Goal: Transaction & Acquisition: Purchase product/service

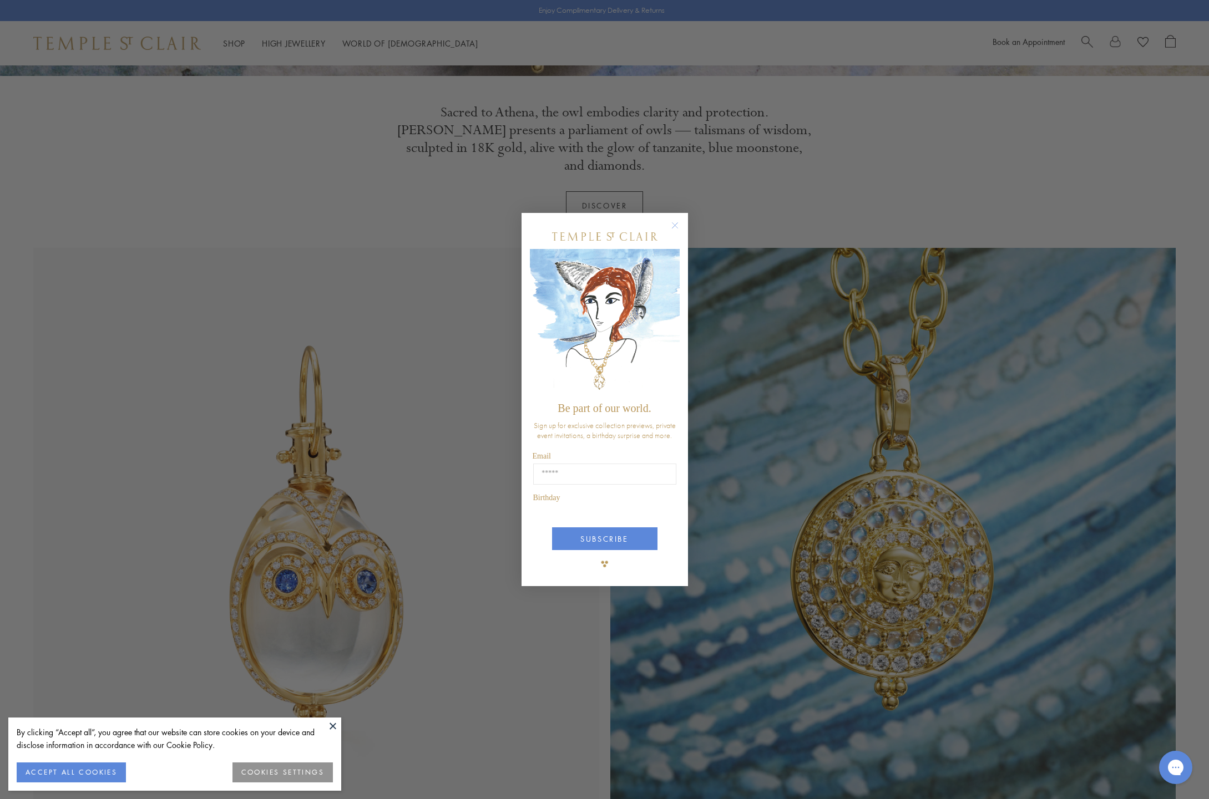
scroll to position [398, 0]
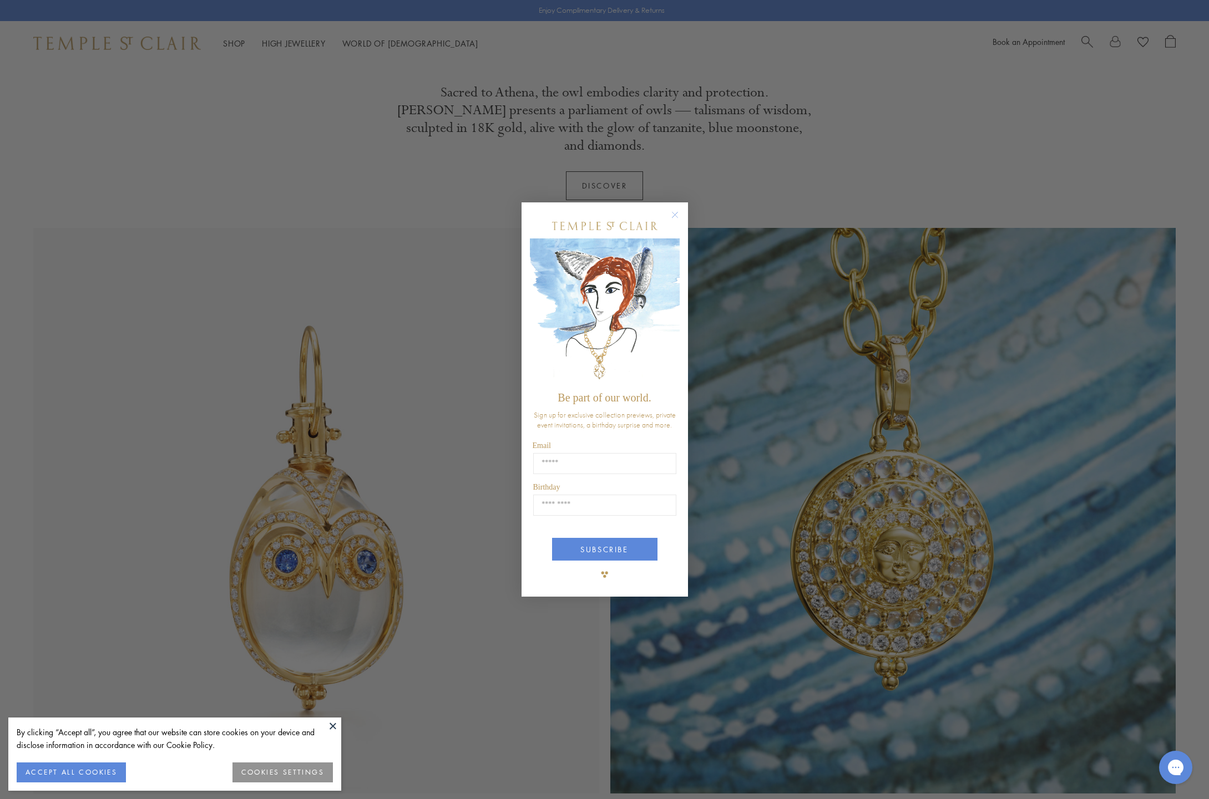
click at [672, 212] on circle "Close dialog" at bounding box center [674, 214] width 13 height 13
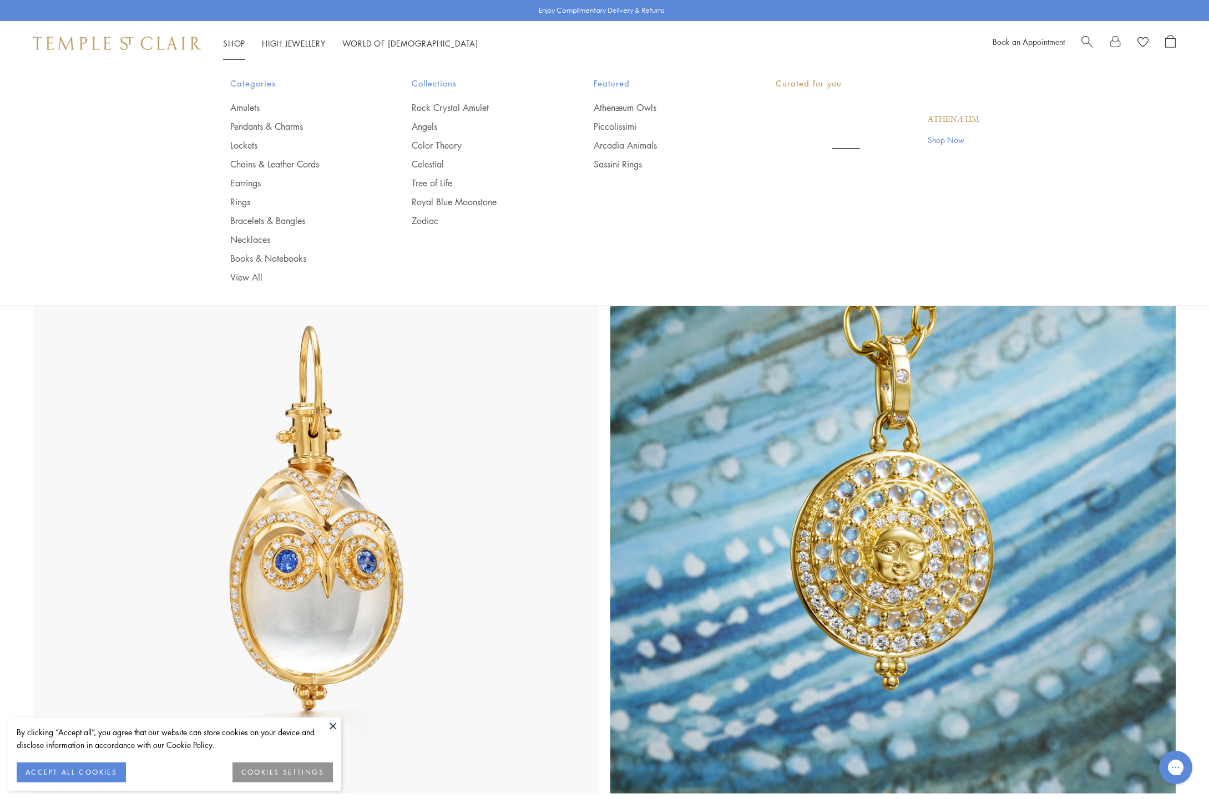
click at [239, 45] on link "Shop Shop" at bounding box center [234, 43] width 22 height 11
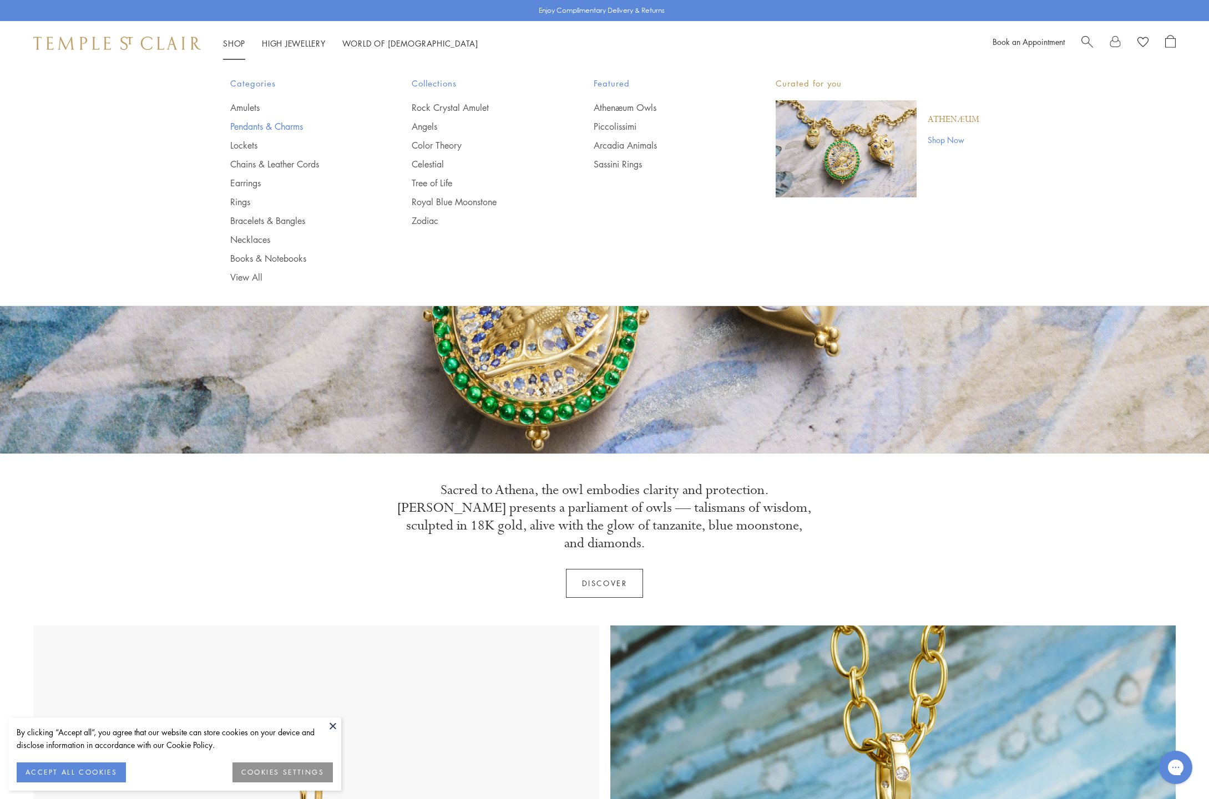
click at [257, 123] on link "Pendants & Charms" at bounding box center [299, 126] width 138 height 12
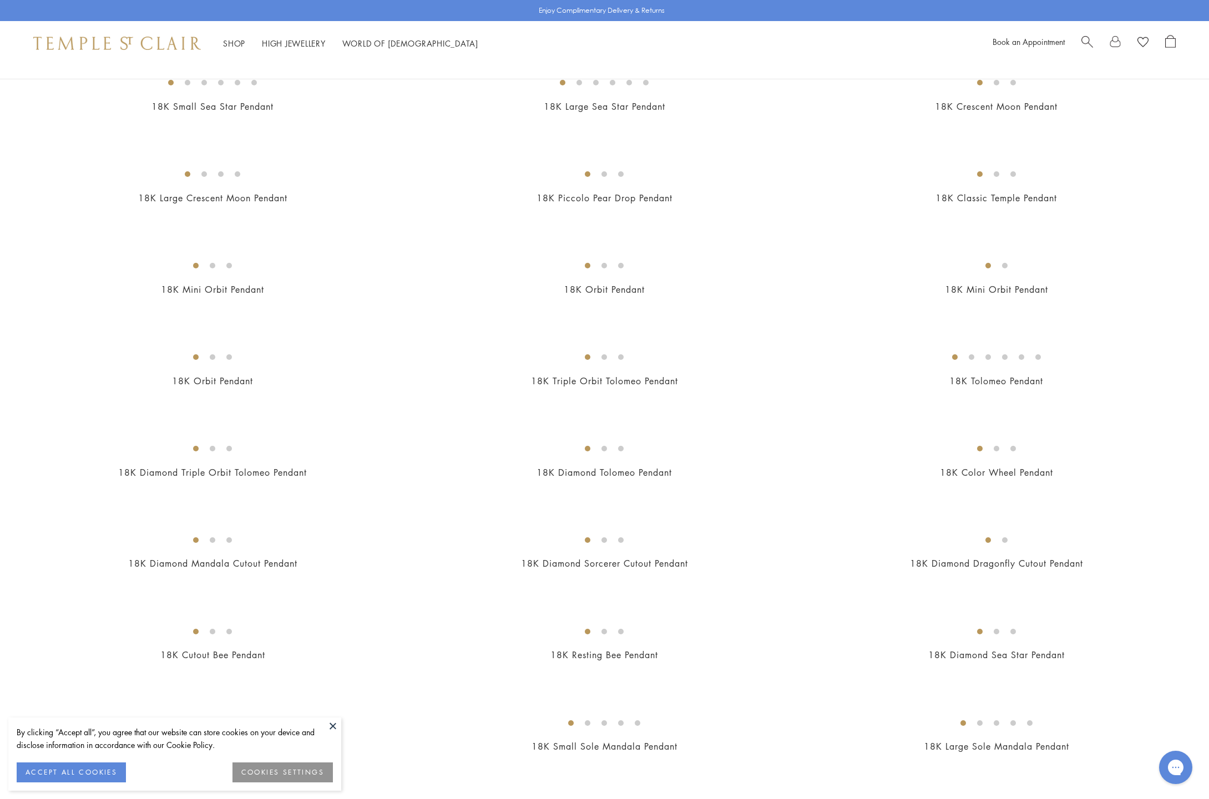
scroll to position [1232, 0]
click at [0, 0] on img at bounding box center [0, 0] width 0 height 0
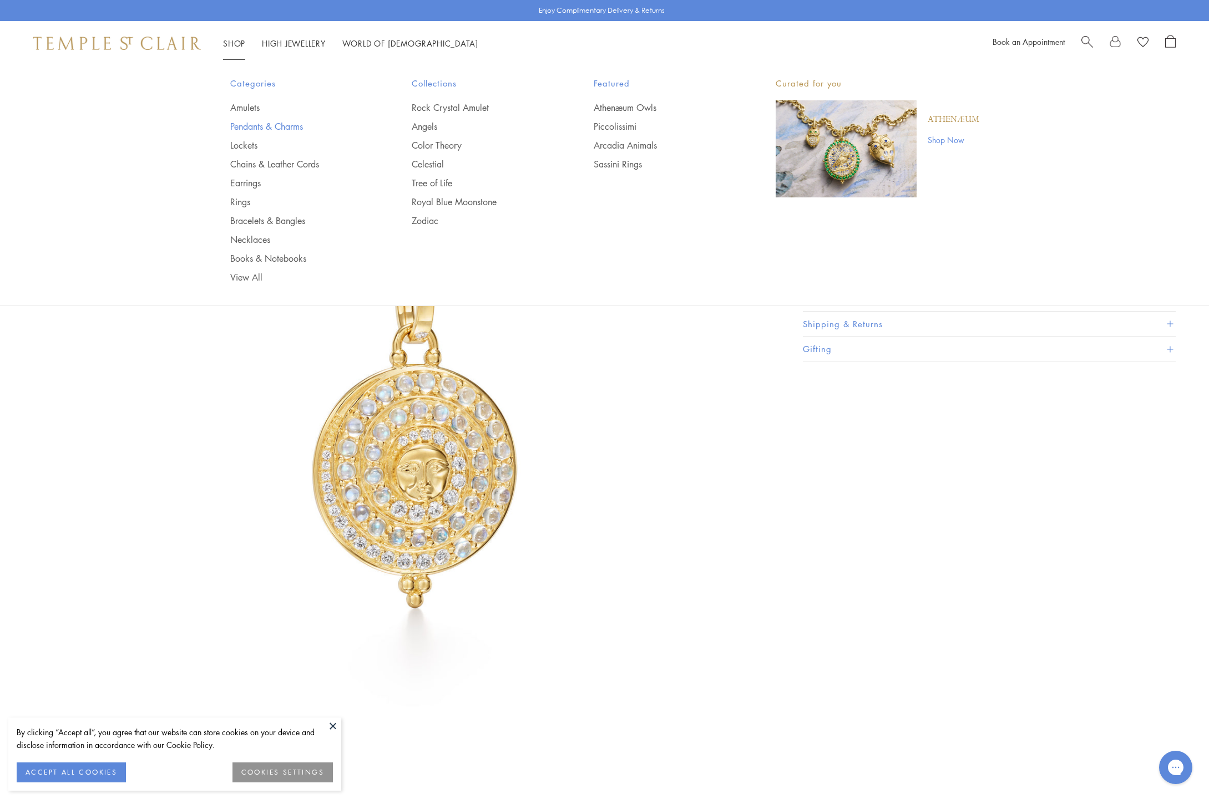
click at [262, 125] on link "Pendants & Charms" at bounding box center [299, 126] width 138 height 12
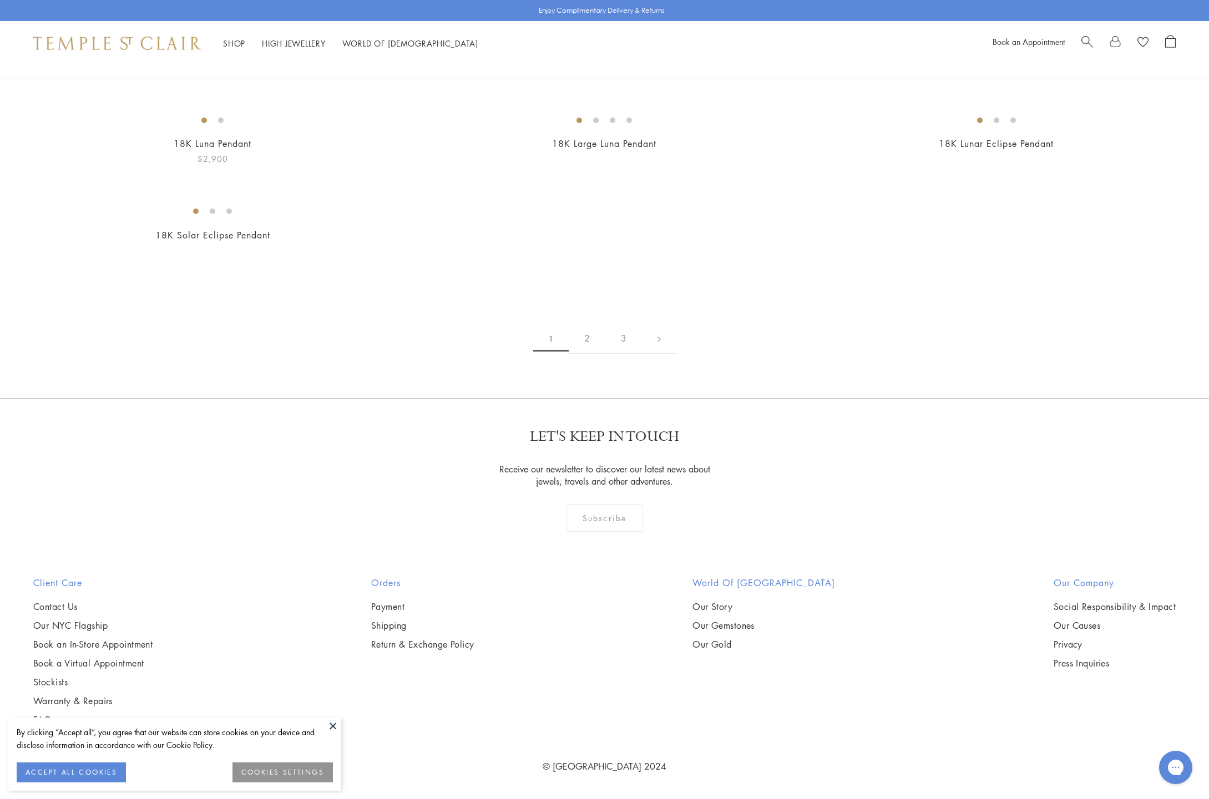
scroll to position [9562, 0]
click at [580, 354] on link "2" at bounding box center [587, 338] width 37 height 31
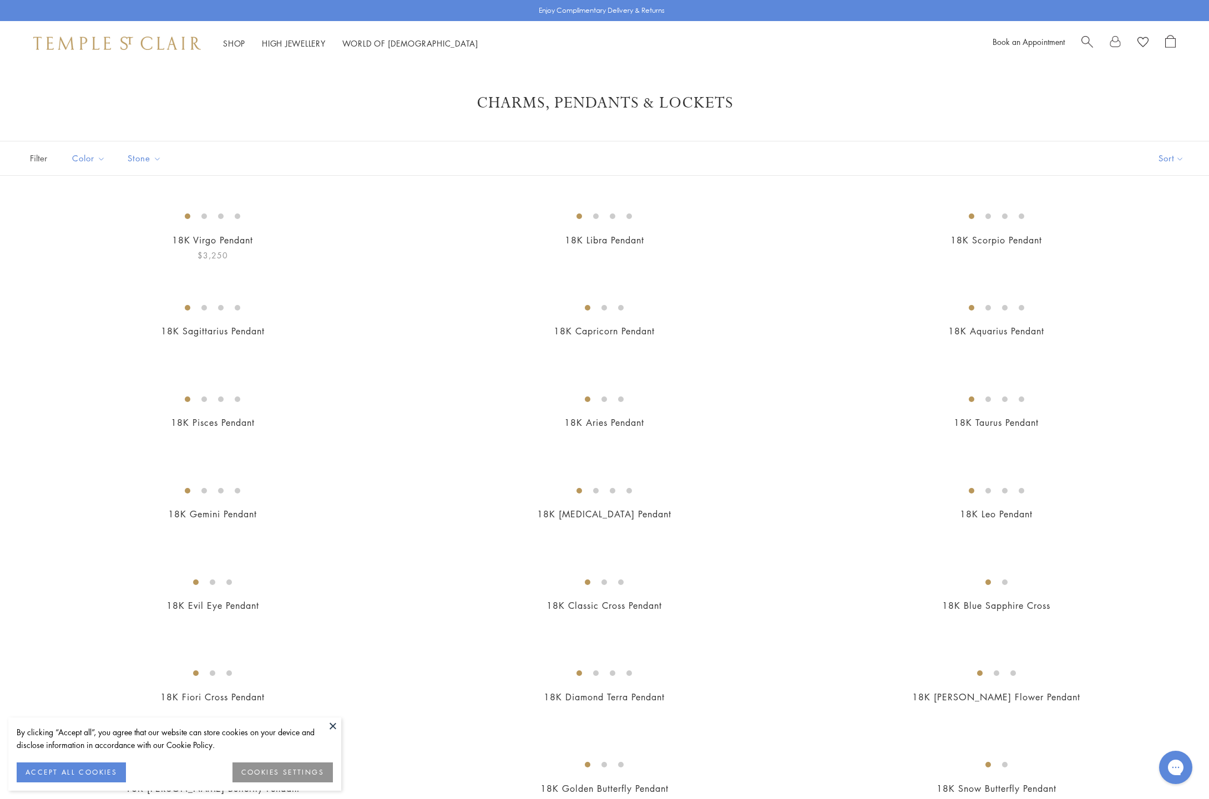
click at [0, 0] on img at bounding box center [0, 0] width 0 height 0
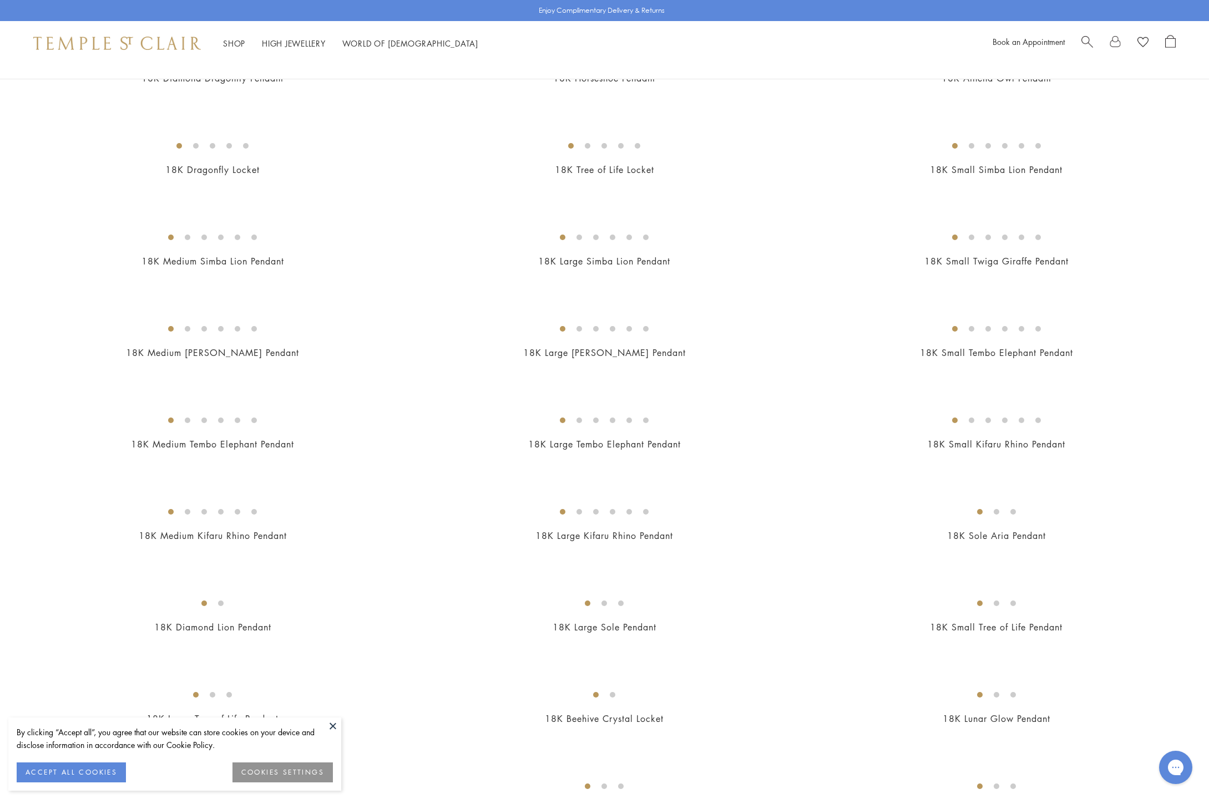
scroll to position [918, 0]
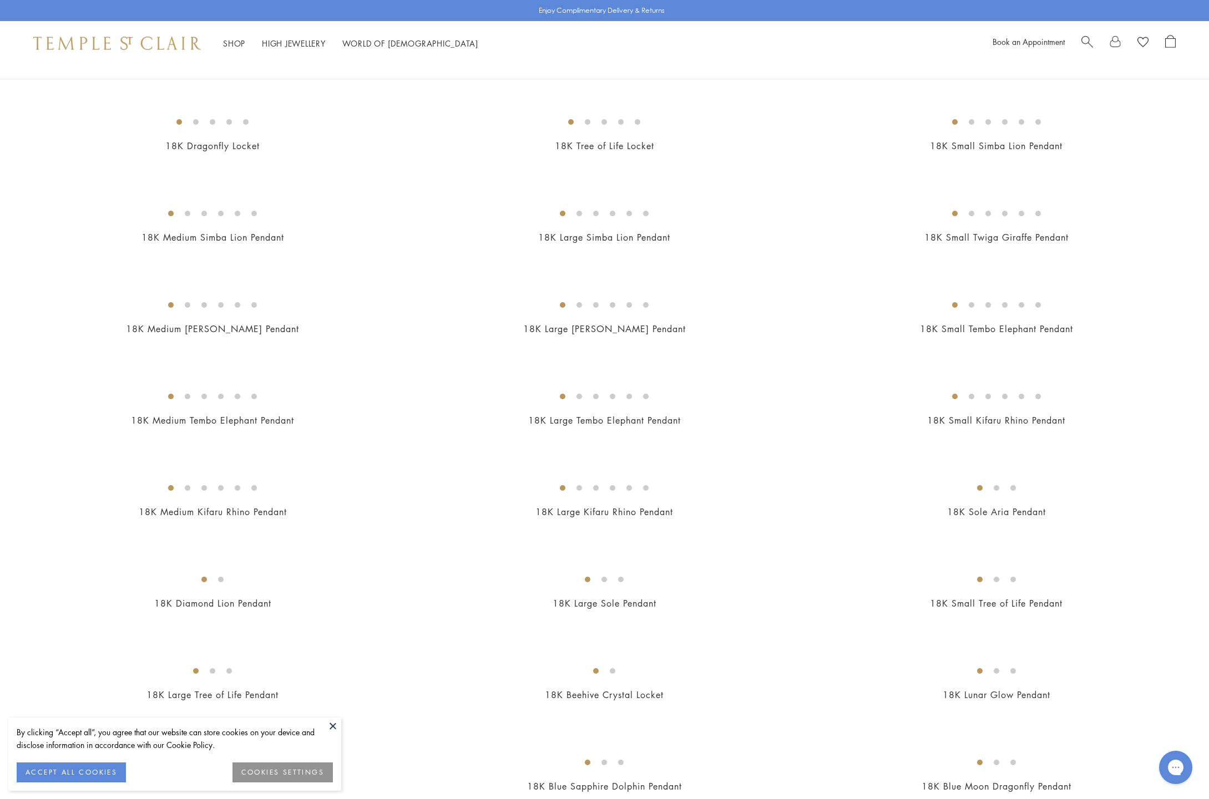
click at [0, 0] on img at bounding box center [0, 0] width 0 height 0
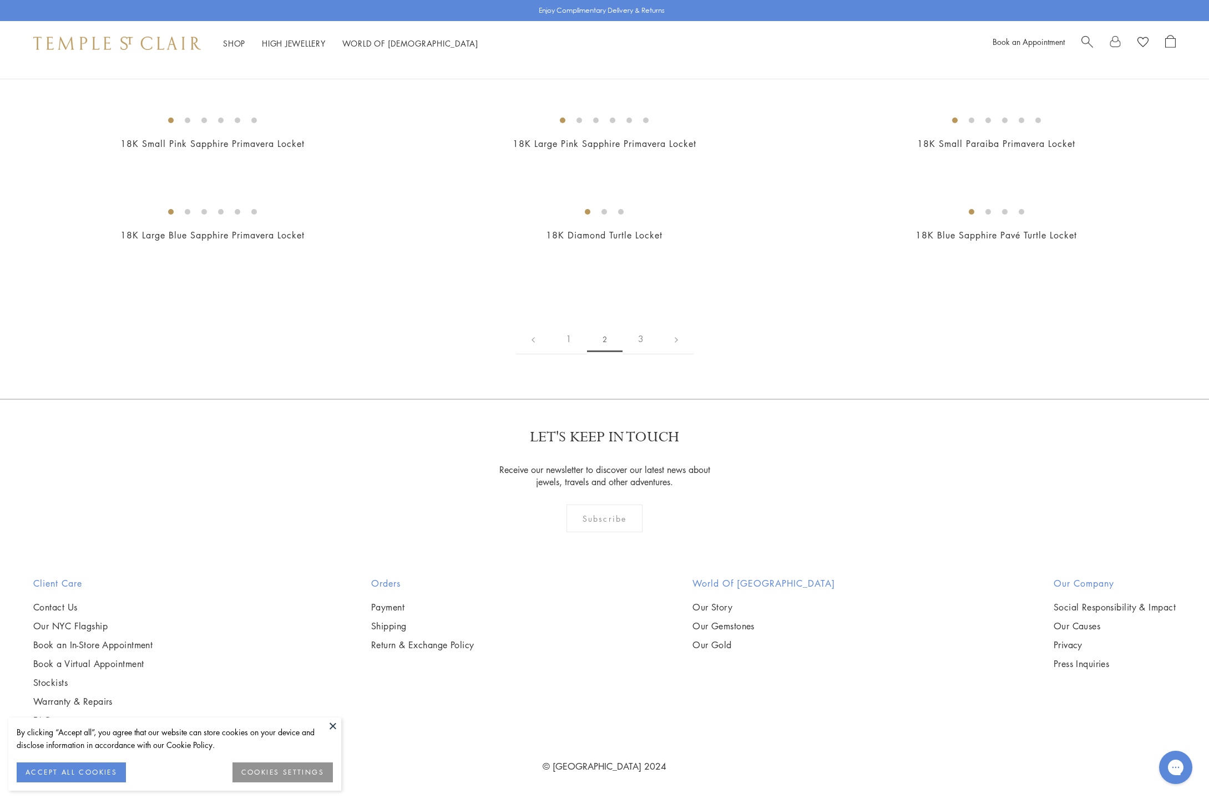
scroll to position [1859, 0]
click at [0, 0] on img at bounding box center [0, 0] width 0 height 0
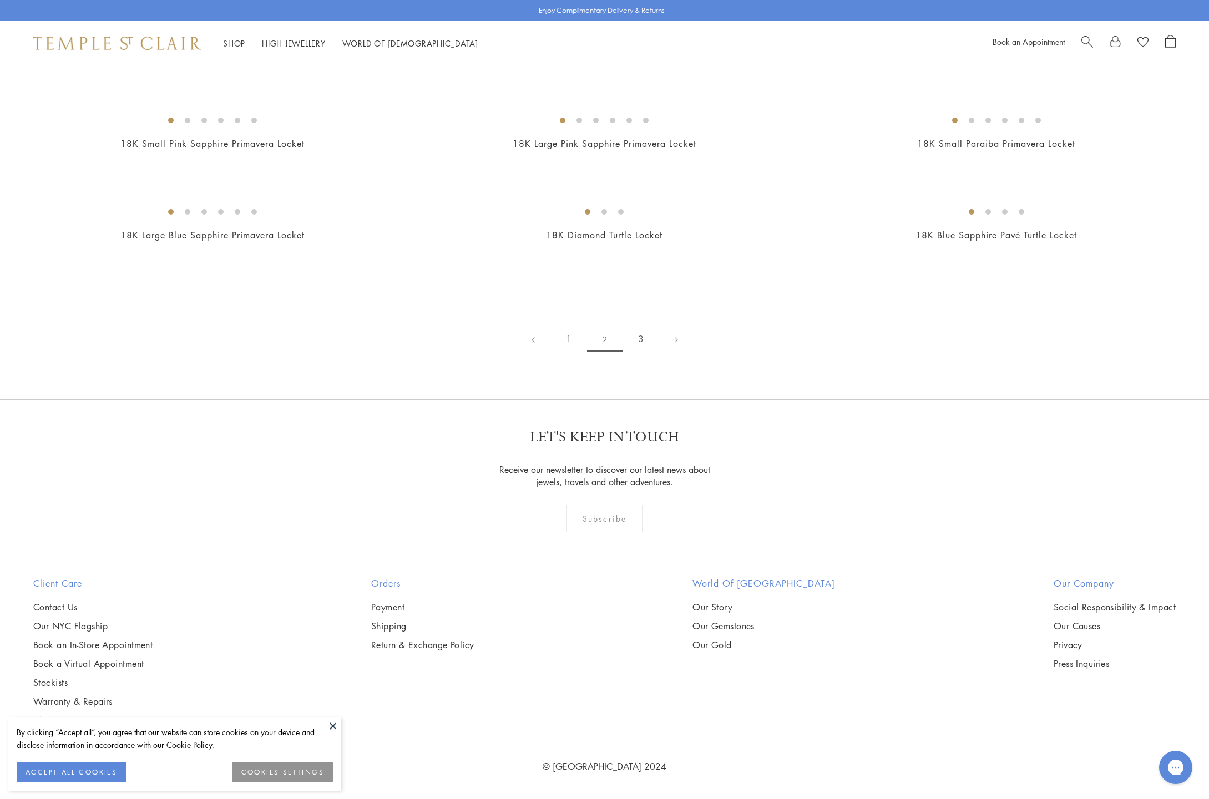
click at [642, 354] on link "3" at bounding box center [640, 339] width 37 height 31
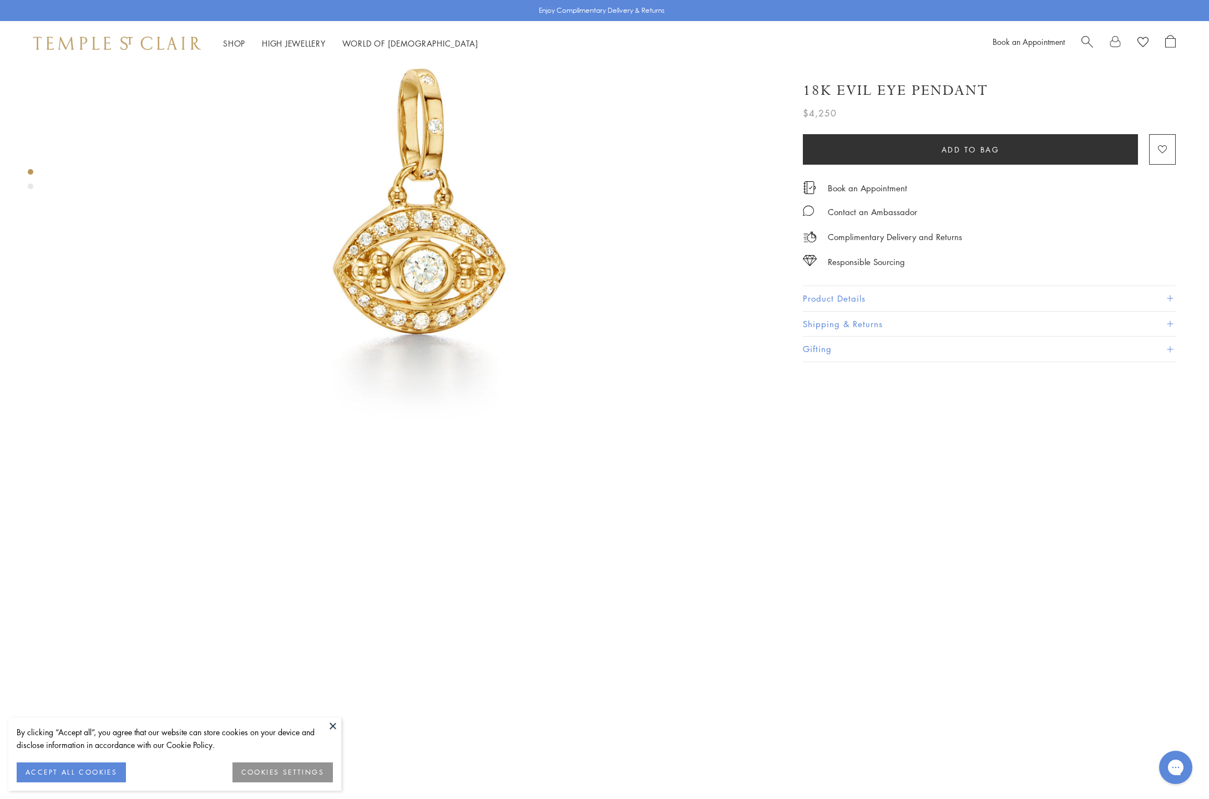
scroll to position [327, 0]
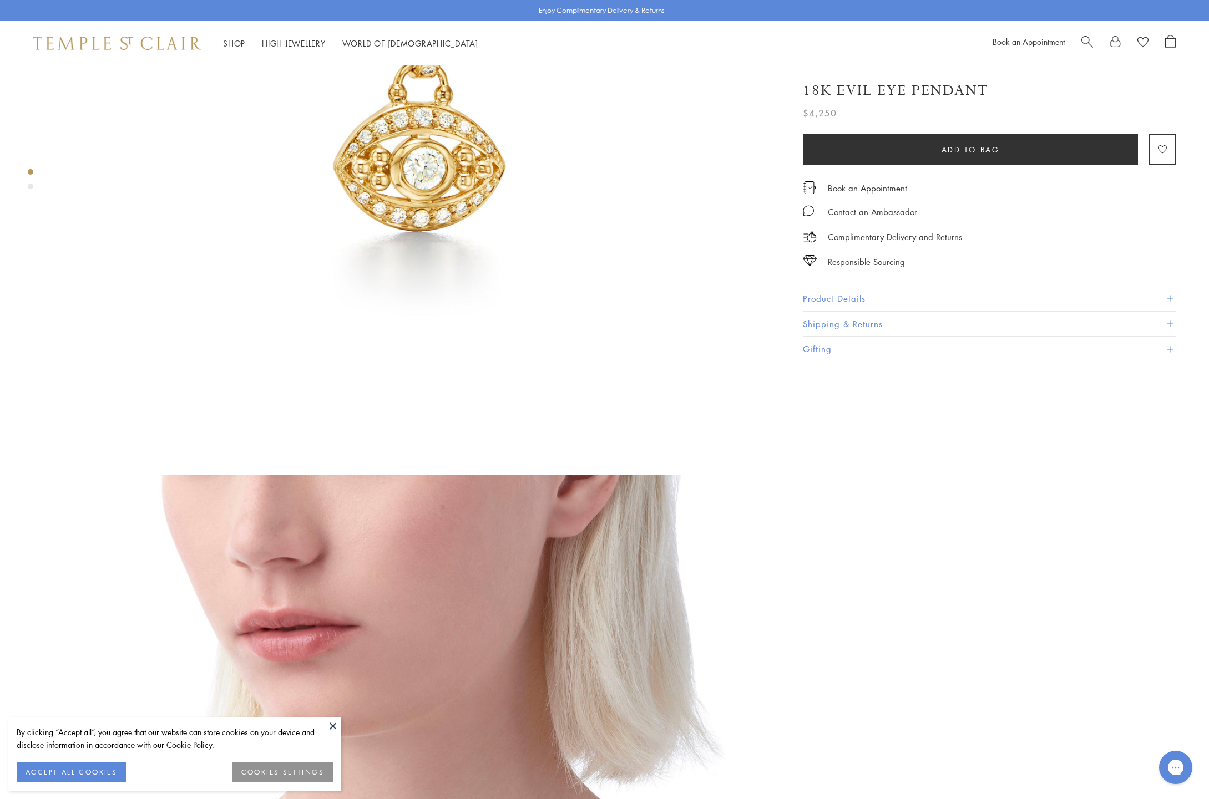
click at [826, 295] on button "Product Details" at bounding box center [989, 298] width 373 height 25
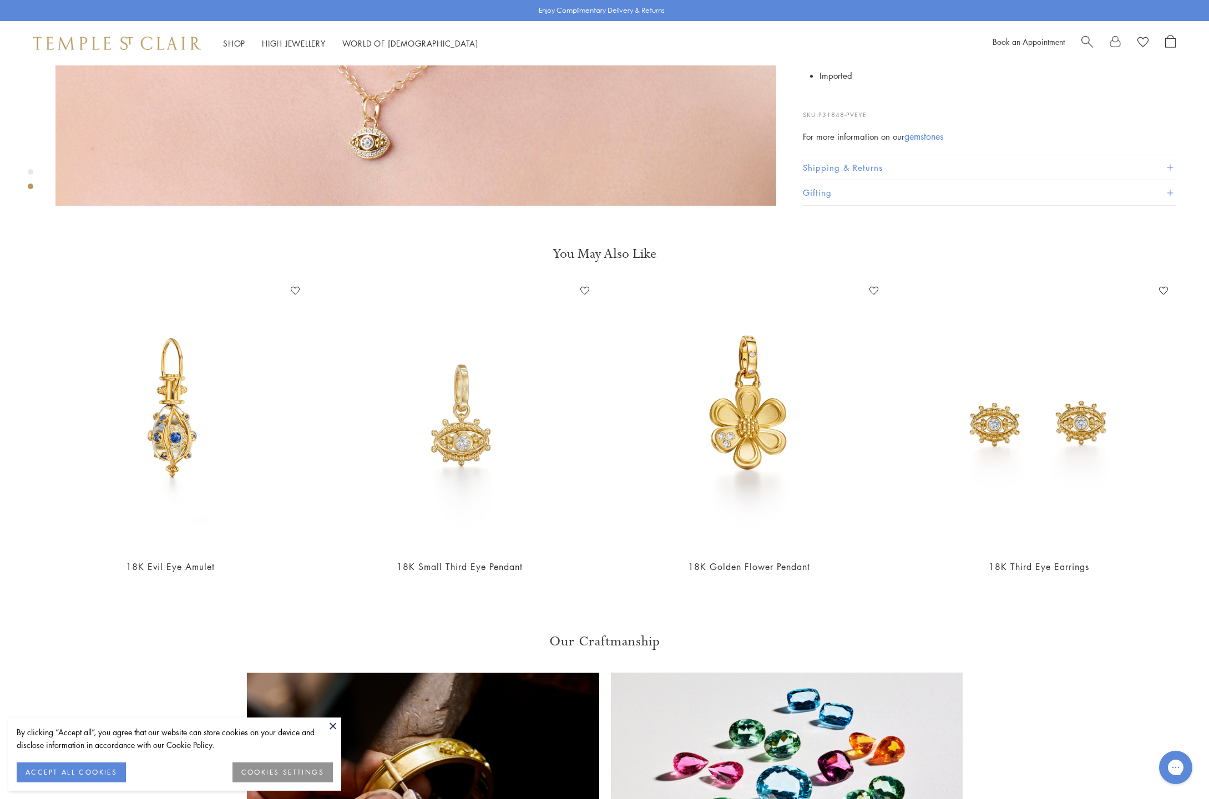
scroll to position [1330, 0]
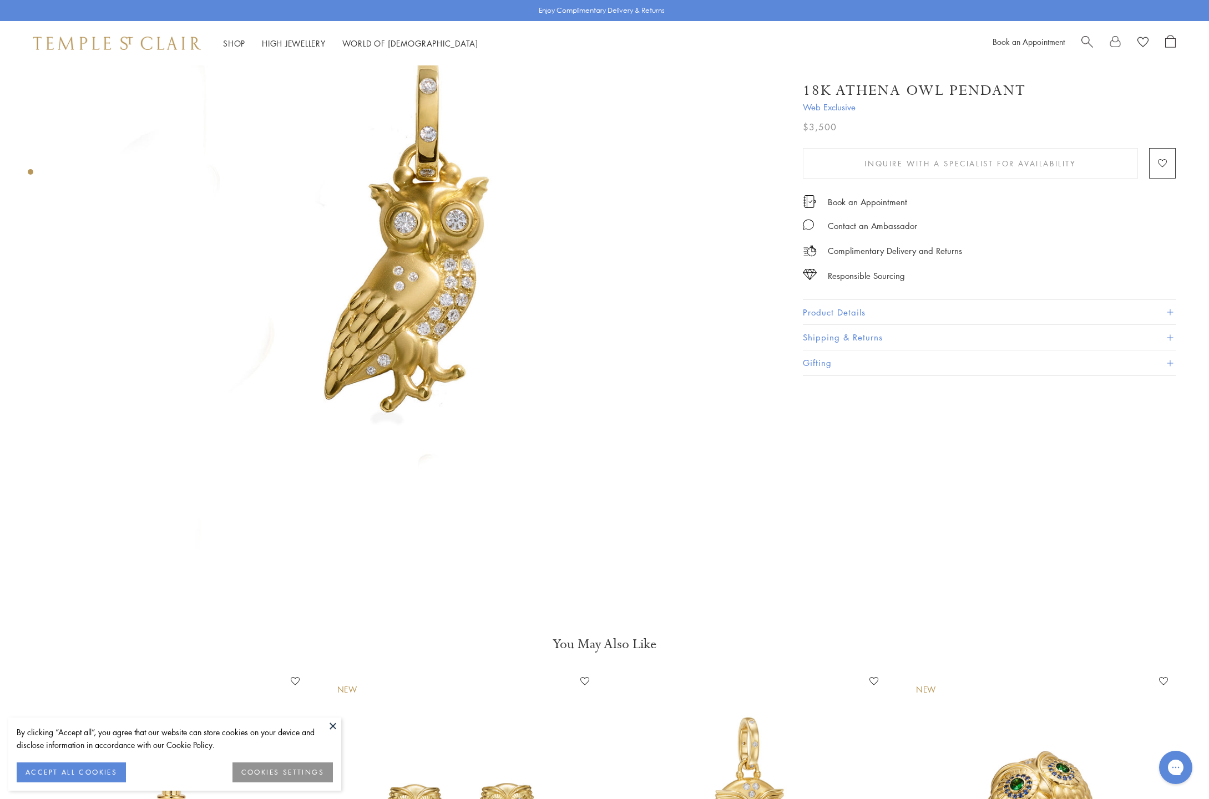
scroll to position [104, 0]
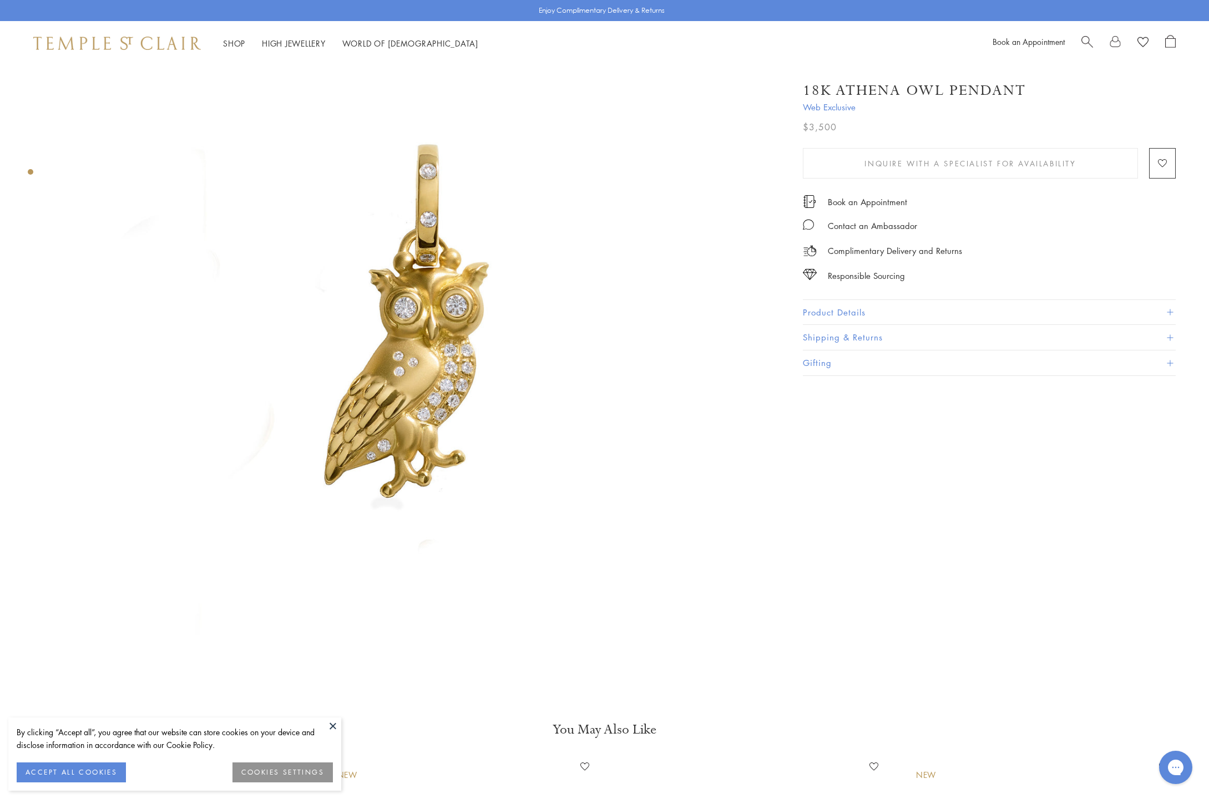
click at [819, 311] on button "Product Details" at bounding box center [989, 312] width 373 height 25
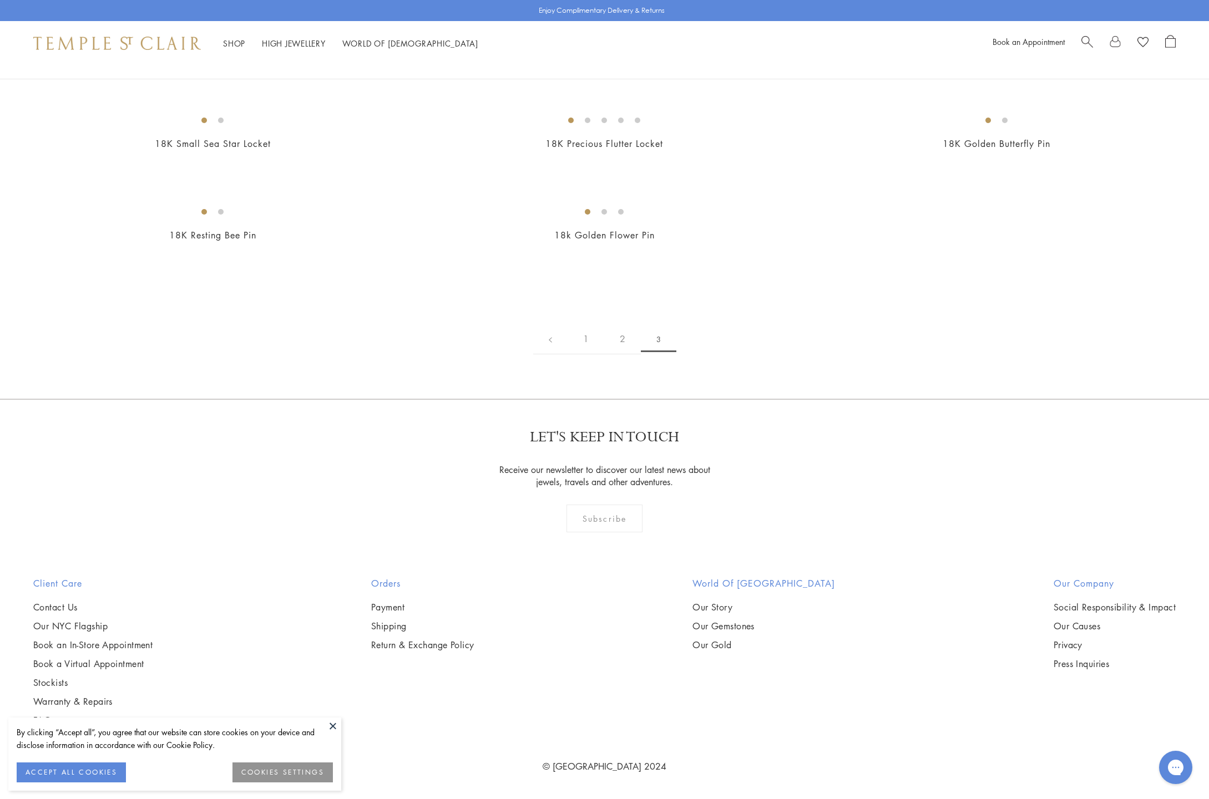
scroll to position [1076, 0]
click at [578, 354] on link "1" at bounding box center [585, 339] width 37 height 31
click at [0, 0] on img at bounding box center [0, 0] width 0 height 0
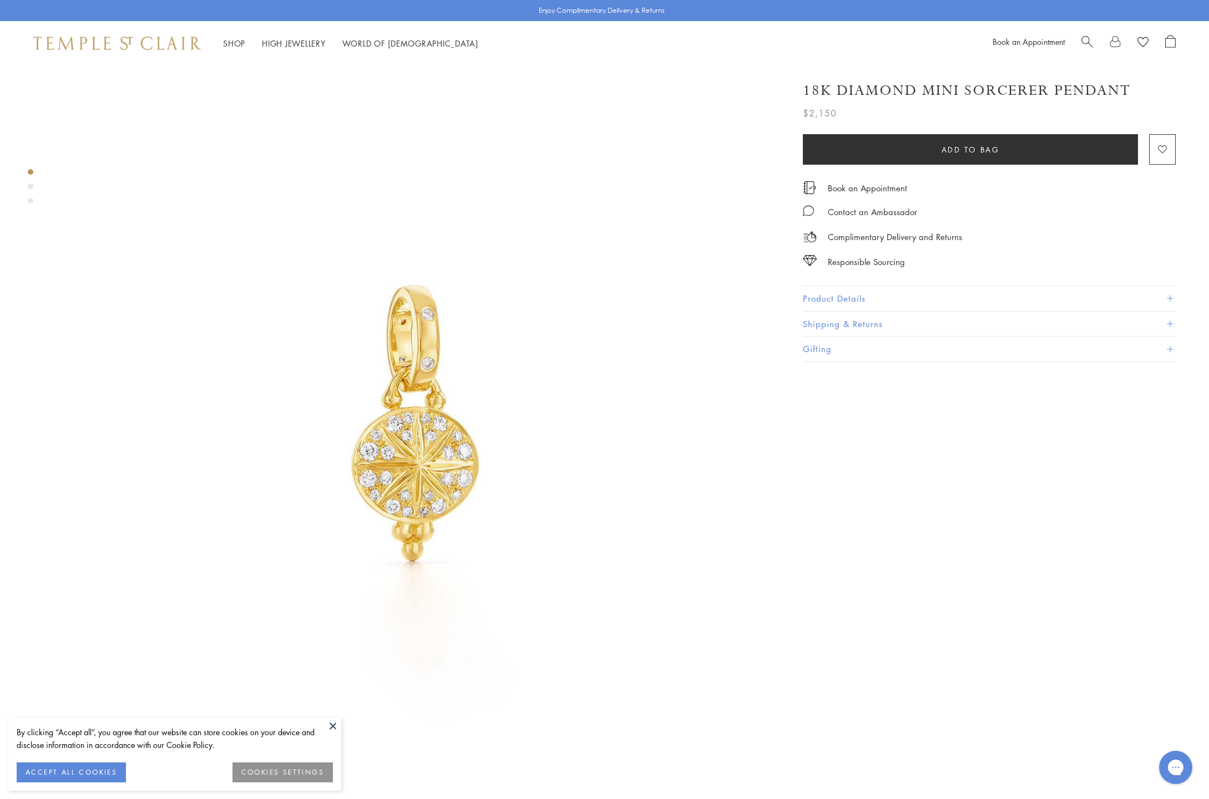
click at [991, 165] on div "Book an Appointment Contact an Ambassador Complimentary Delivery and Returns Re…" at bounding box center [989, 217] width 373 height 104
click at [998, 145] on span "Add to bag" at bounding box center [970, 150] width 58 height 12
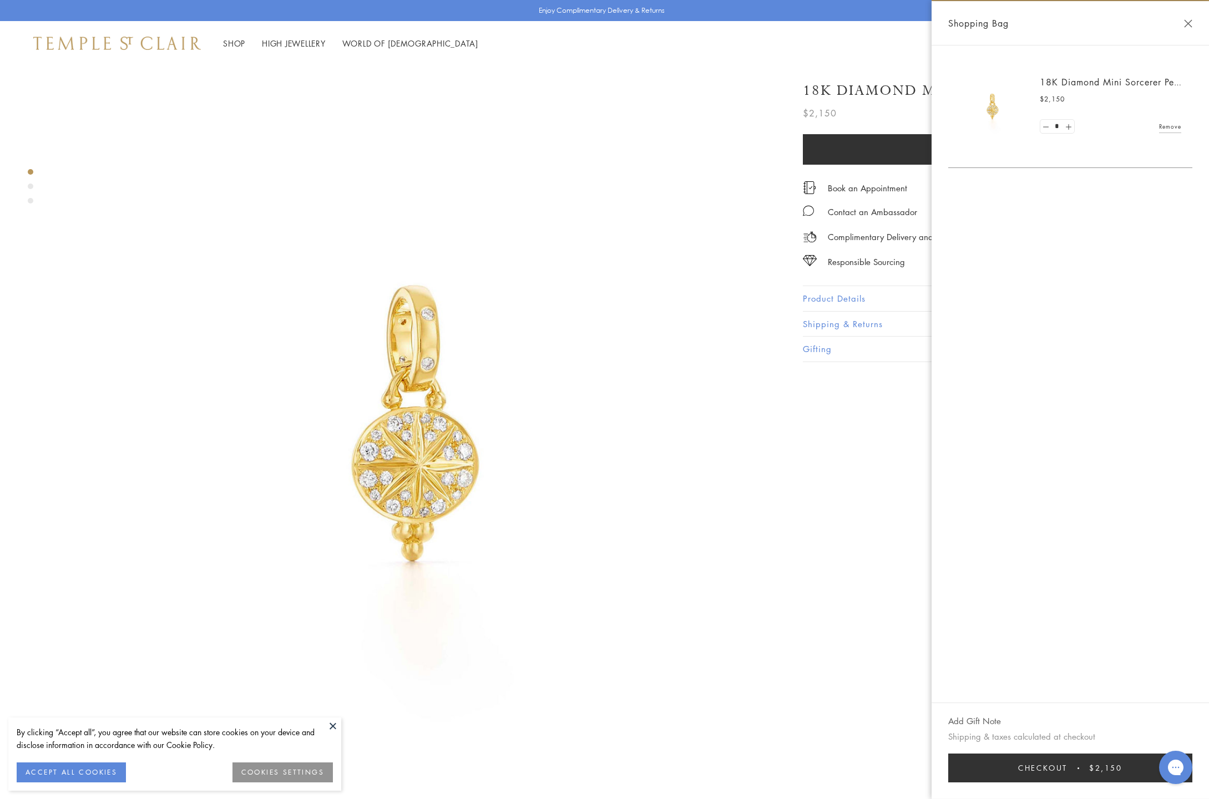
click at [1068, 770] on button "Checkout $2,150" at bounding box center [1070, 768] width 244 height 29
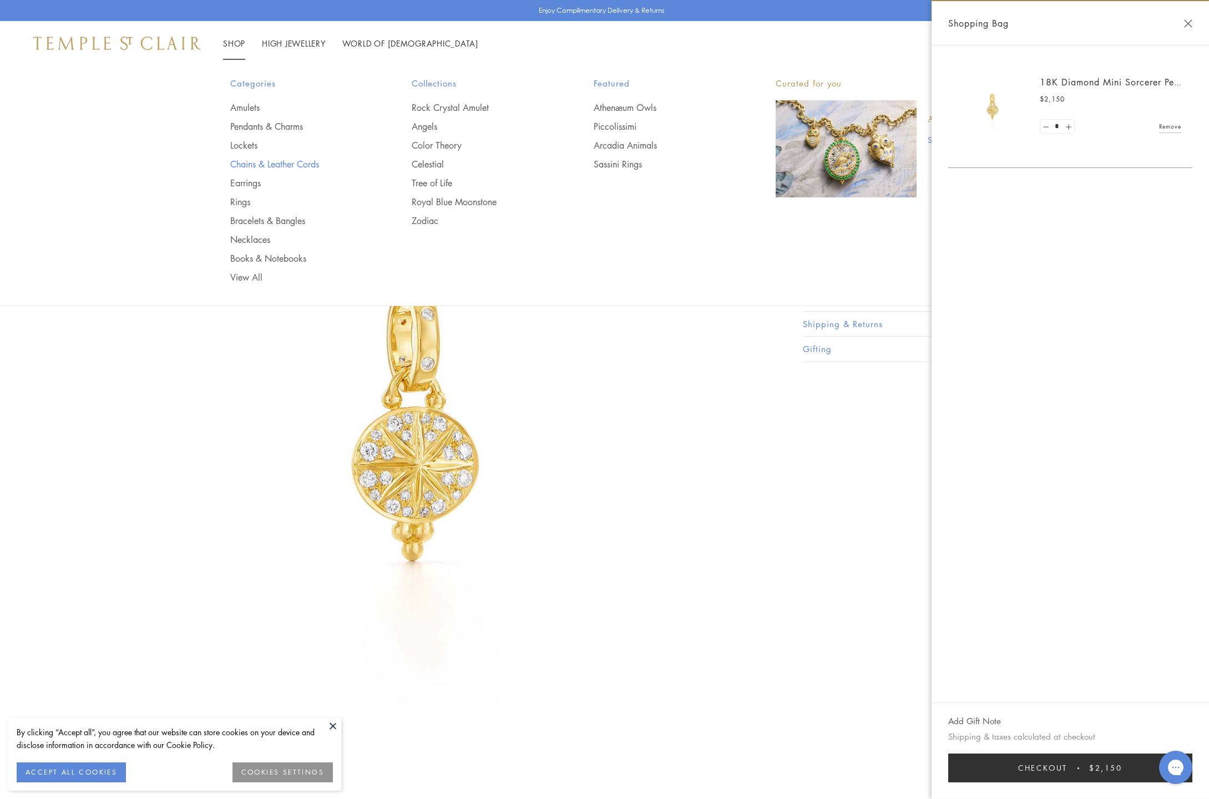
click at [249, 158] on link "Chains & Leather Cords" at bounding box center [299, 164] width 138 height 12
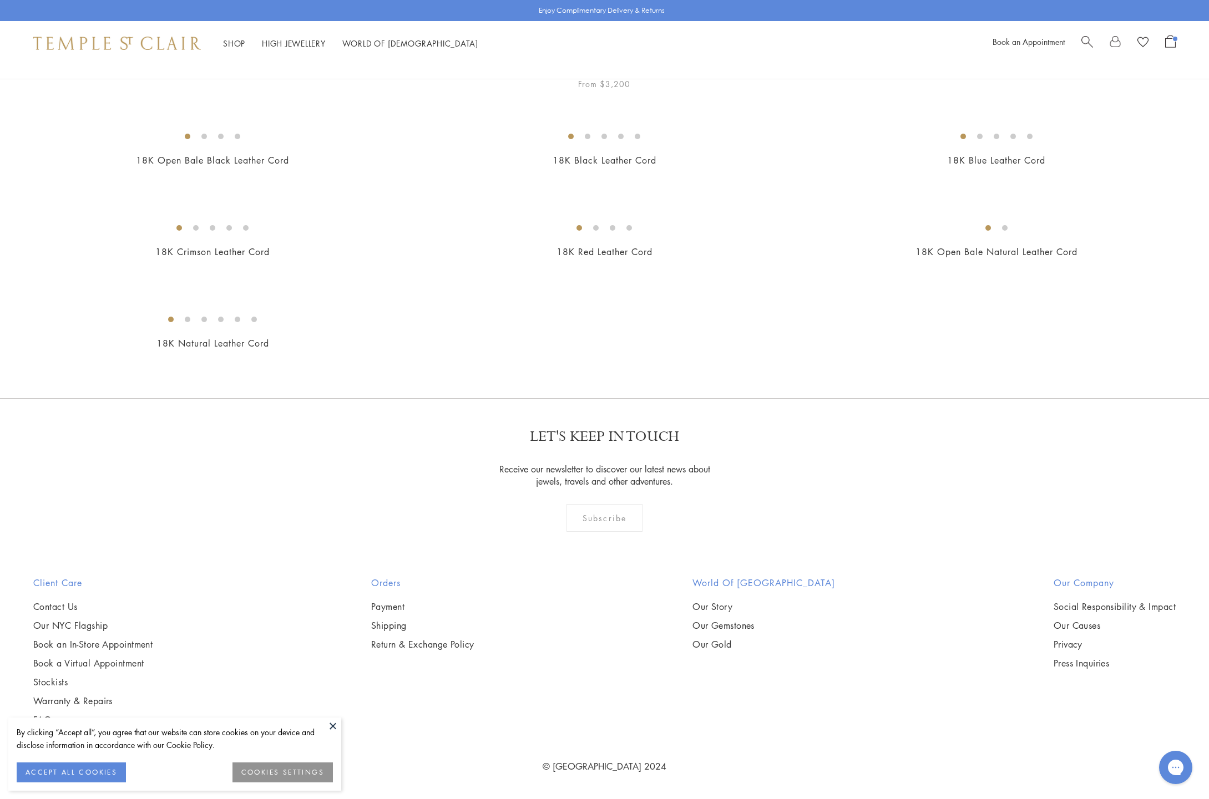
scroll to position [1868, 0]
click at [0, 0] on img at bounding box center [0, 0] width 0 height 0
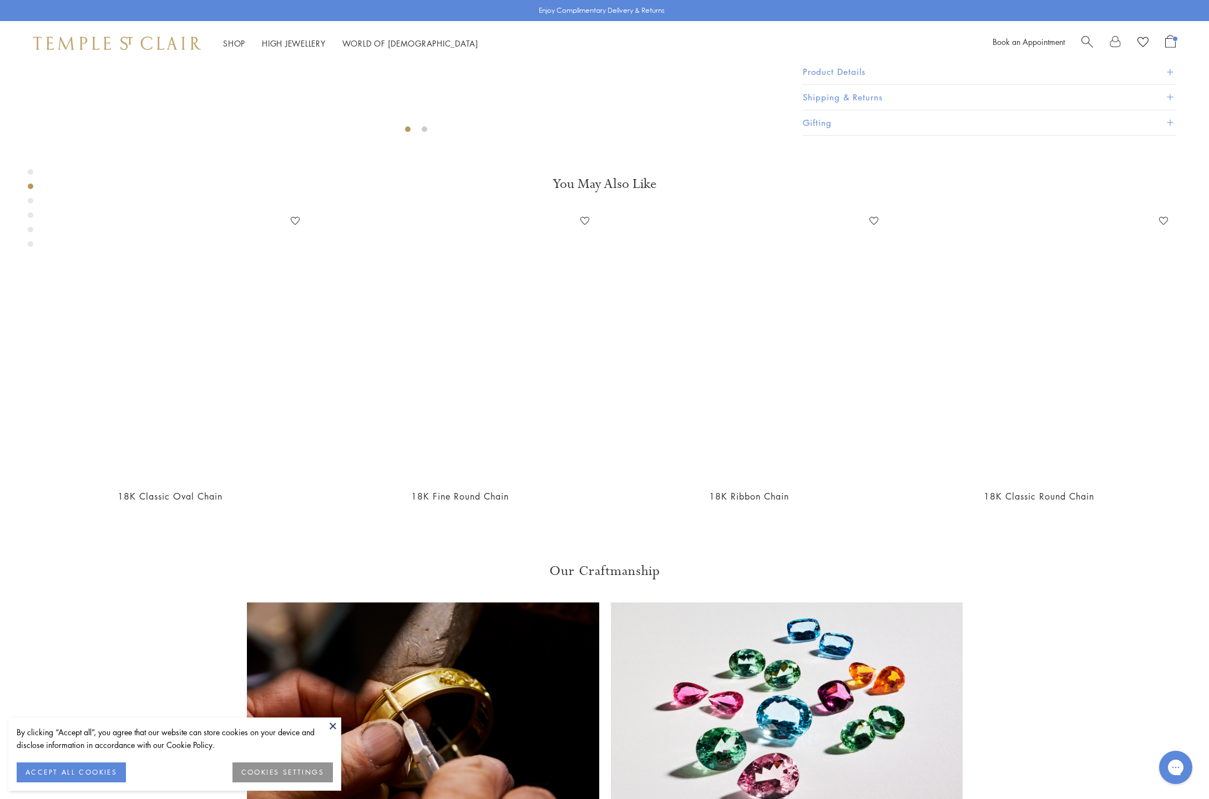
scroll to position [815, 0]
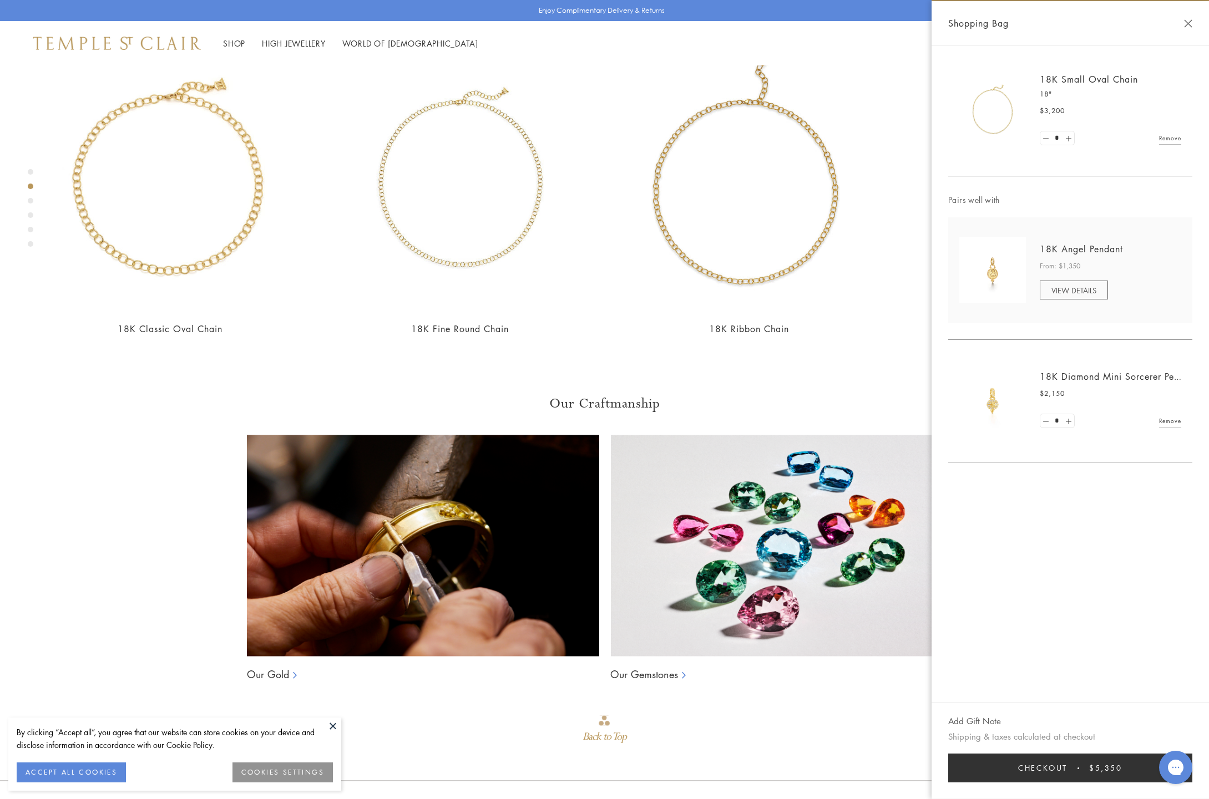
click at [1188, 23] on button "Close Shopping Bag" at bounding box center [1188, 23] width 8 height 8
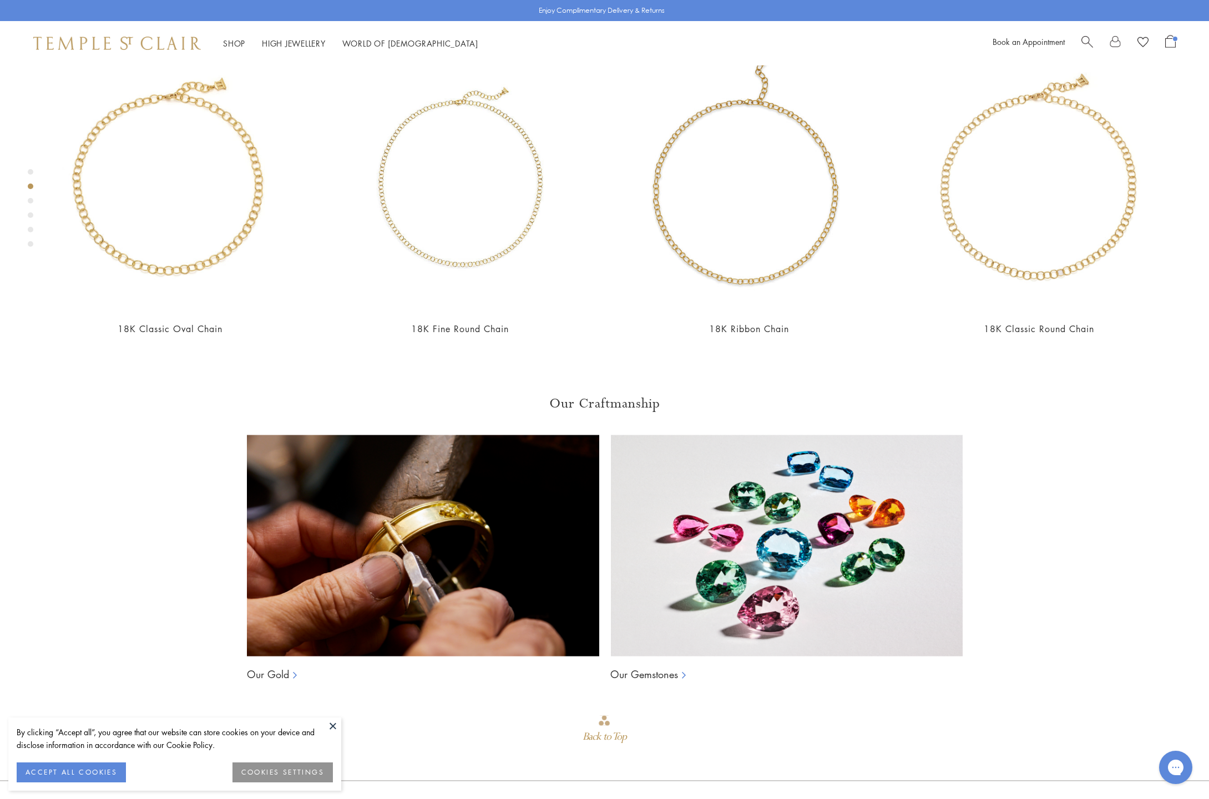
click at [1170, 47] on span "Open Shopping Bag" at bounding box center [1170, 41] width 11 height 13
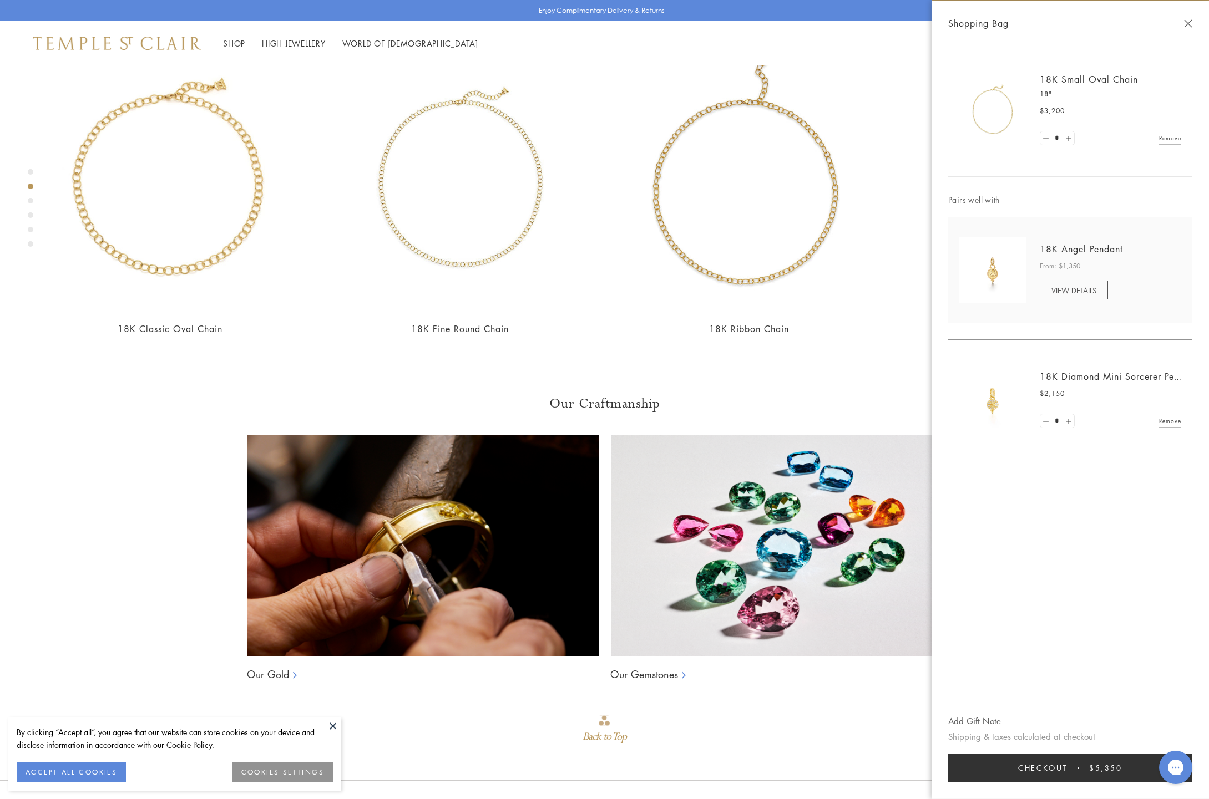
click at [1163, 418] on link "Remove" at bounding box center [1170, 421] width 22 height 12
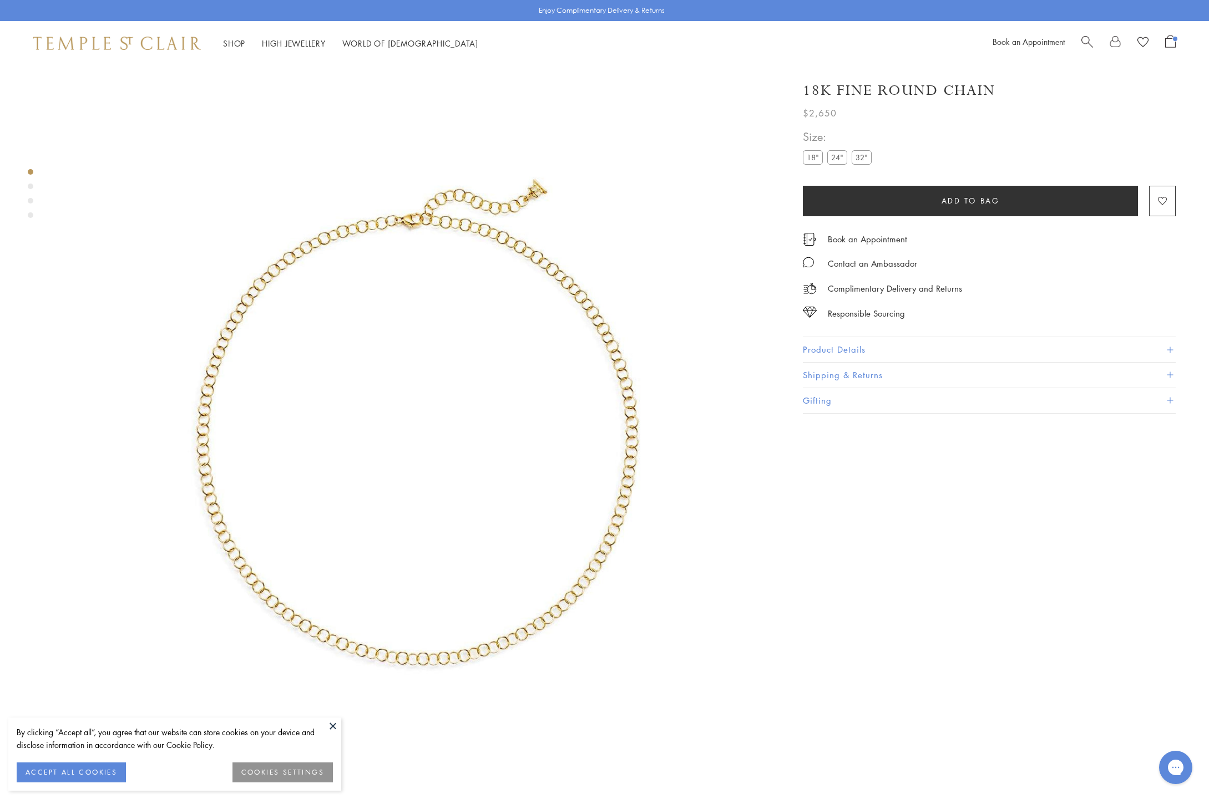
click at [31, 187] on div "Product gallery navigation" at bounding box center [31, 187] width 6 height 6
click at [31, 199] on div "Product gallery navigation" at bounding box center [31, 201] width 6 height 6
click at [31, 217] on div "Product gallery navigation" at bounding box center [31, 215] width 6 height 6
